Goal: Transaction & Acquisition: Obtain resource

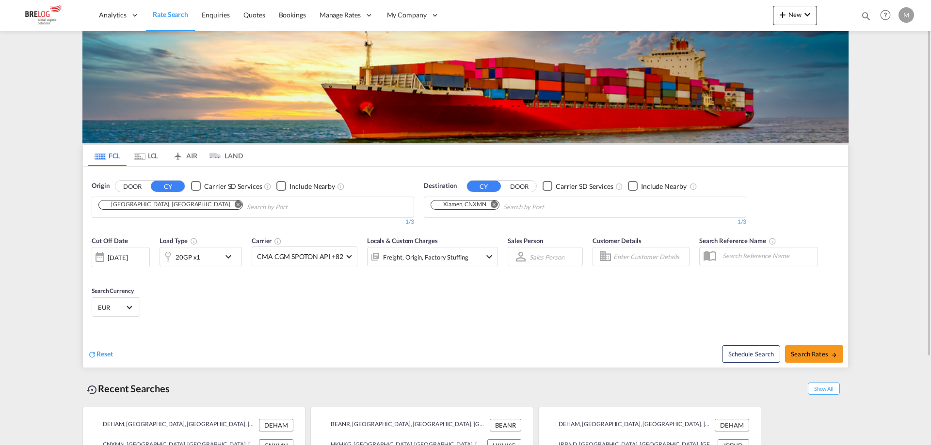
click at [247, 206] on input "Chips input." at bounding box center [293, 208] width 92 height 16
click at [235, 206] on md-icon "Remove" at bounding box center [238, 204] width 7 height 7
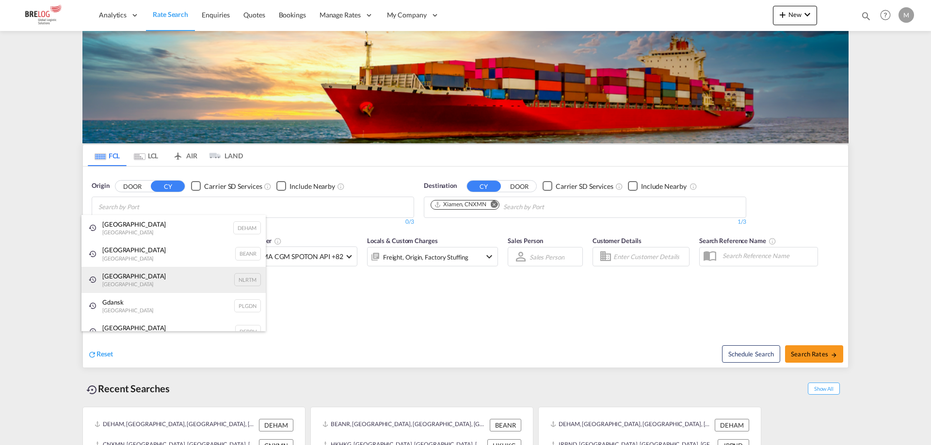
click at [131, 281] on div "[GEOGRAPHIC_DATA] [GEOGRAPHIC_DATA] NLRTM" at bounding box center [173, 280] width 184 height 26
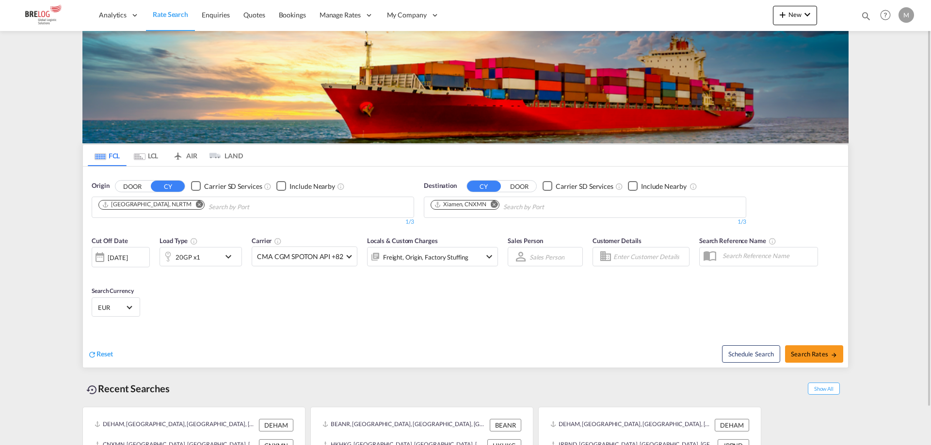
click at [496, 204] on md-icon "Remove" at bounding box center [494, 204] width 7 height 7
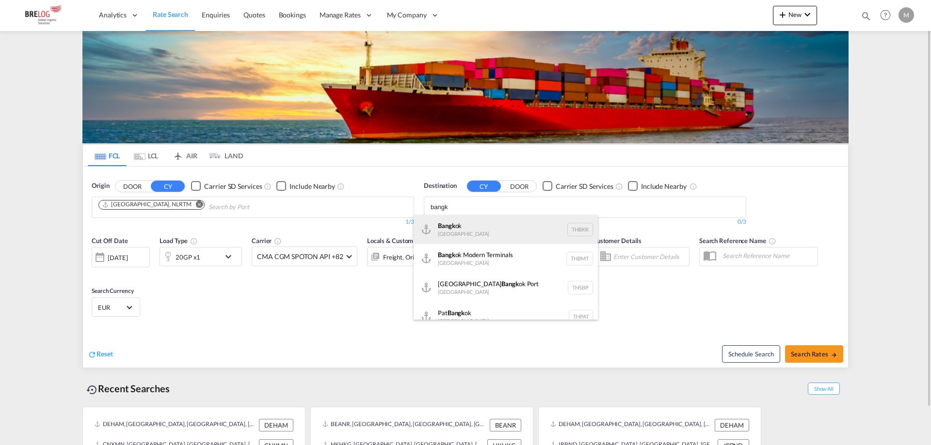
type input "bangk"
click at [464, 227] on div "Bangk ok [GEOGRAPHIC_DATA] THBKK" at bounding box center [505, 229] width 184 height 29
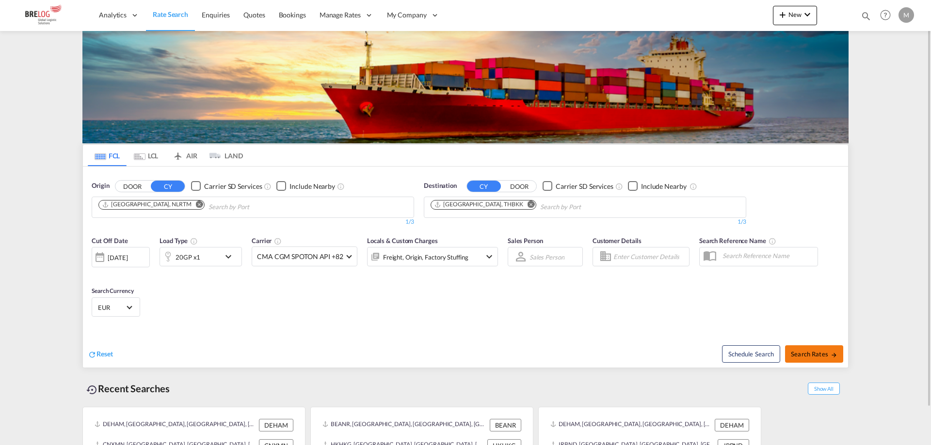
click at [806, 355] on span "Search Rates" at bounding box center [814, 354] width 47 height 8
type input "NLRTM to THBKK / [DATE]"
